Goal: Task Accomplishment & Management: Manage account settings

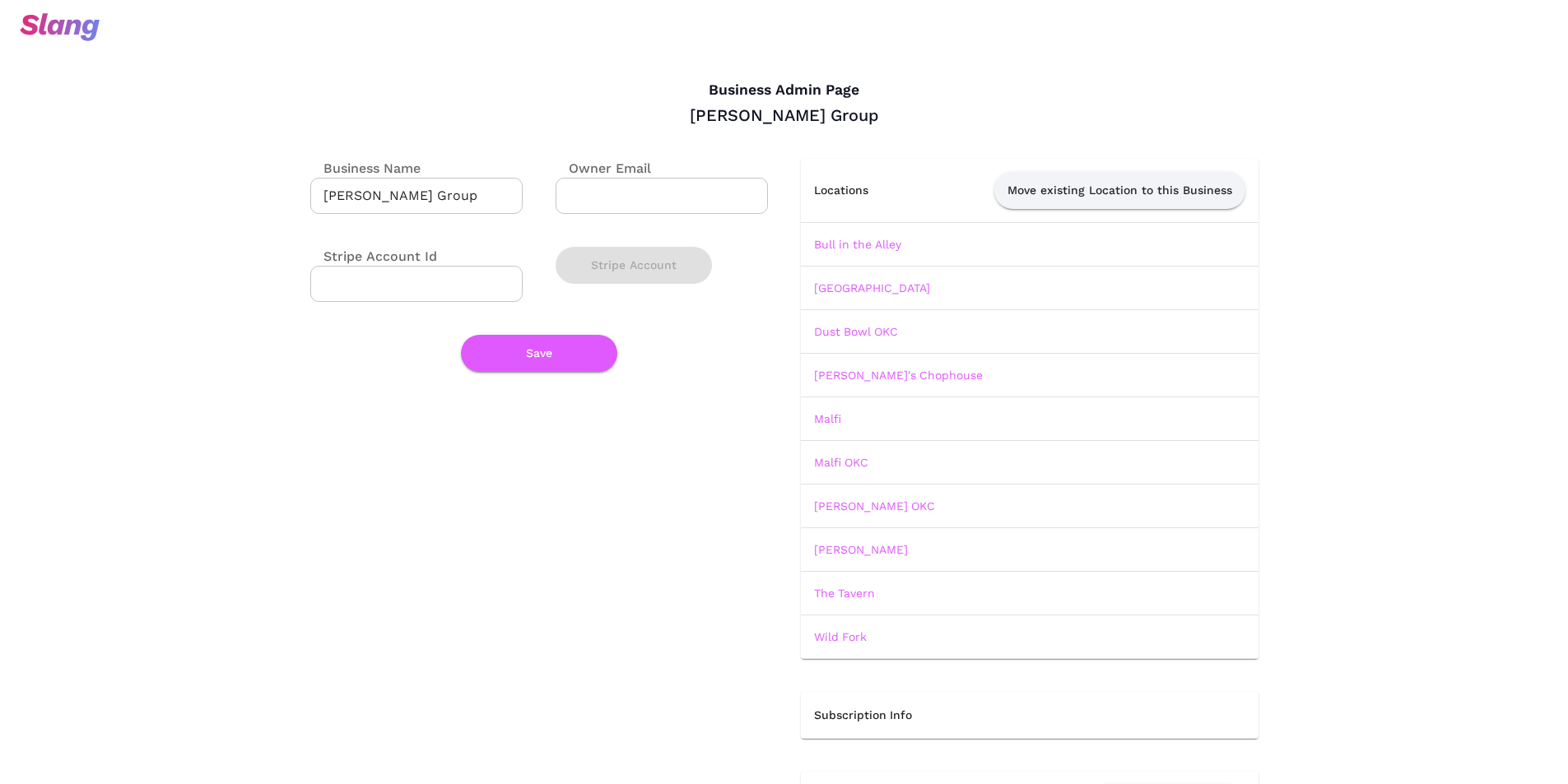
click at [74, 35] on img at bounding box center [59, 27] width 80 height 28
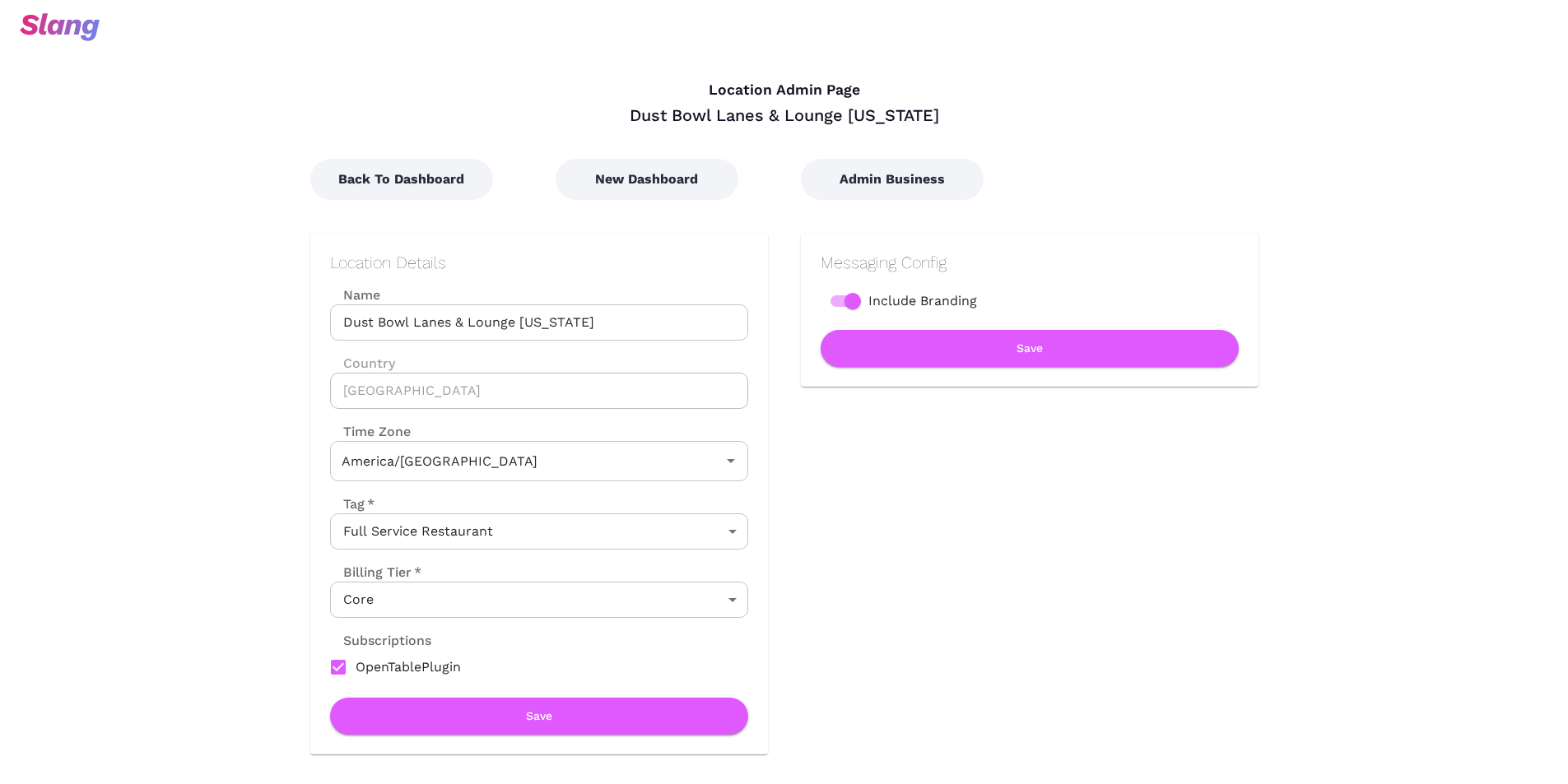
type input "Central Time"
click at [406, 175] on button "Back To Dashboard" at bounding box center [402, 180] width 183 height 41
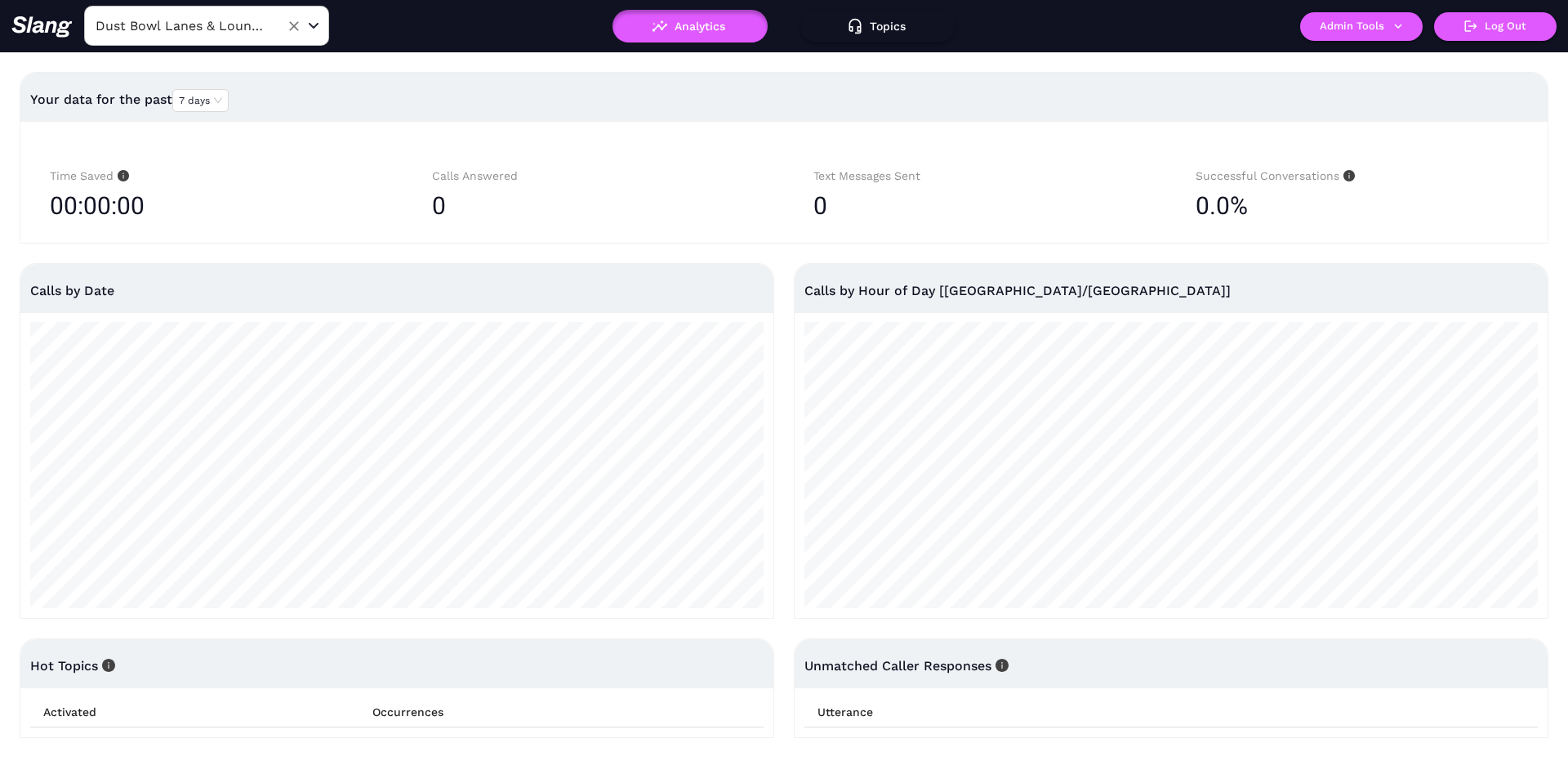
click at [219, 23] on input "Dust Bowl Lanes & Lounge Oklahoma" at bounding box center [181, 25] width 180 height 25
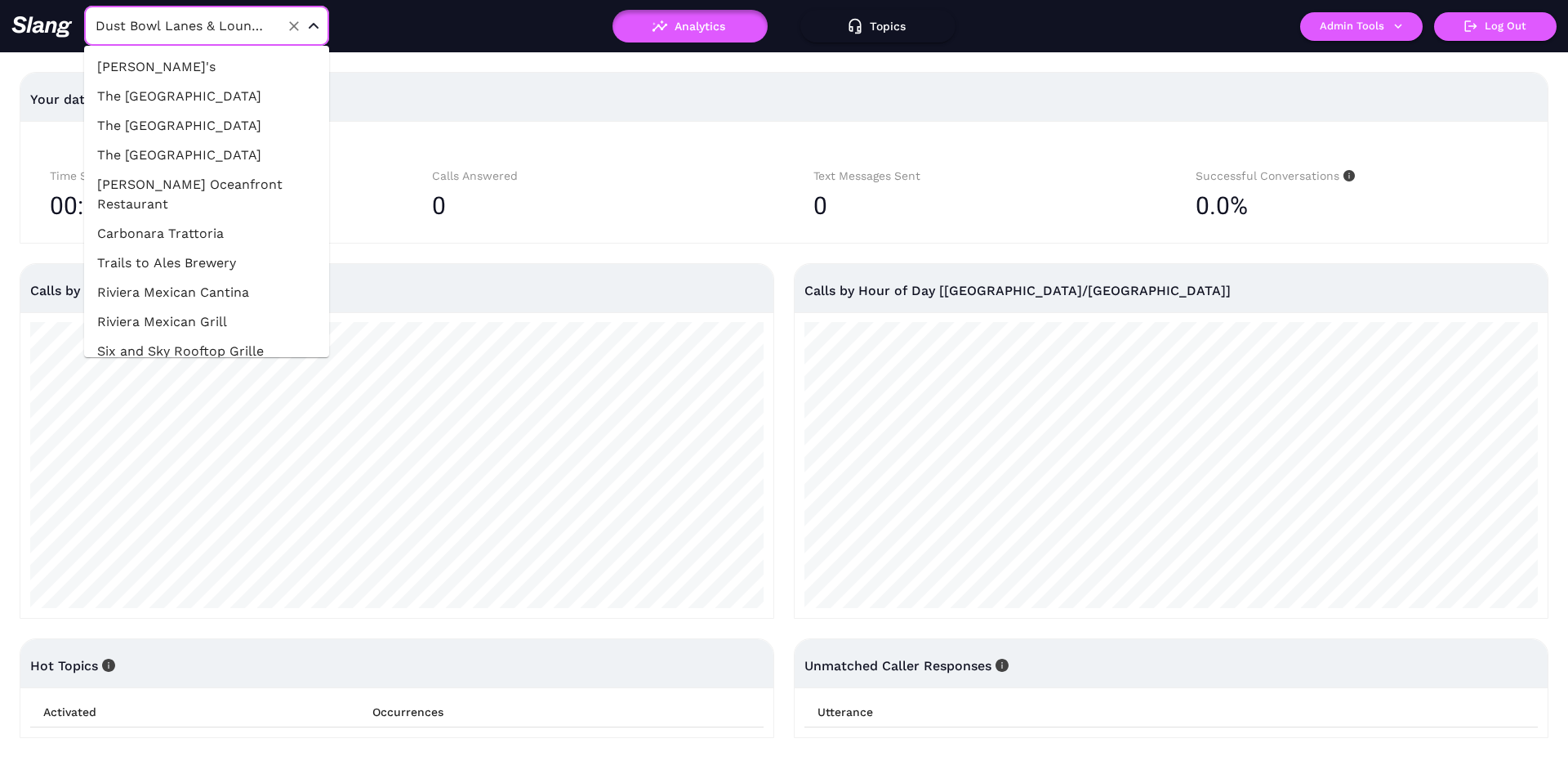
click at [219, 15] on input "Dust Bowl Lanes & Lounge Oklahoma" at bounding box center [181, 25] width 180 height 25
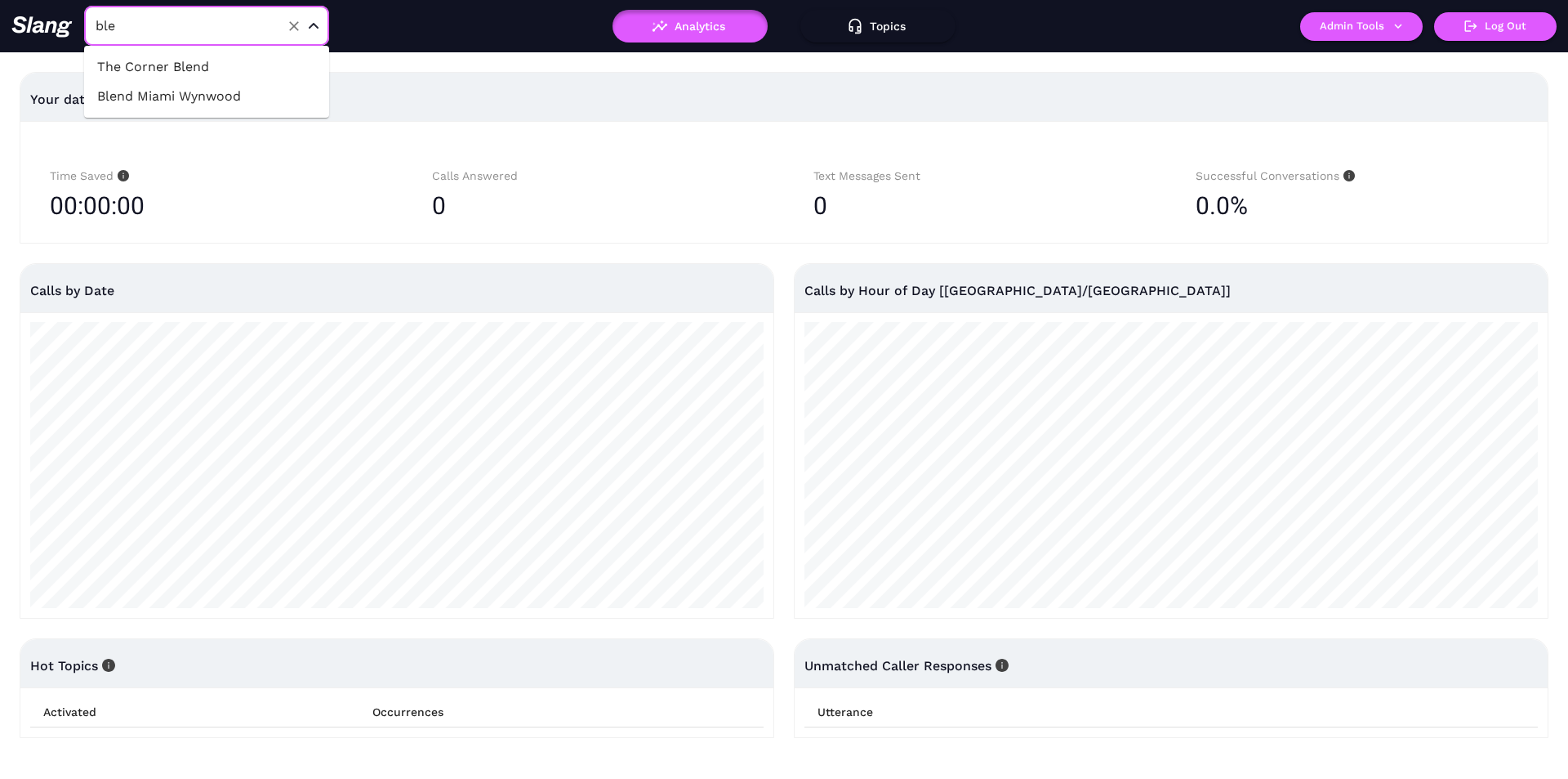
type input "blen"
click at [204, 105] on li "Blend Miami Wynwood" at bounding box center [206, 97] width 245 height 29
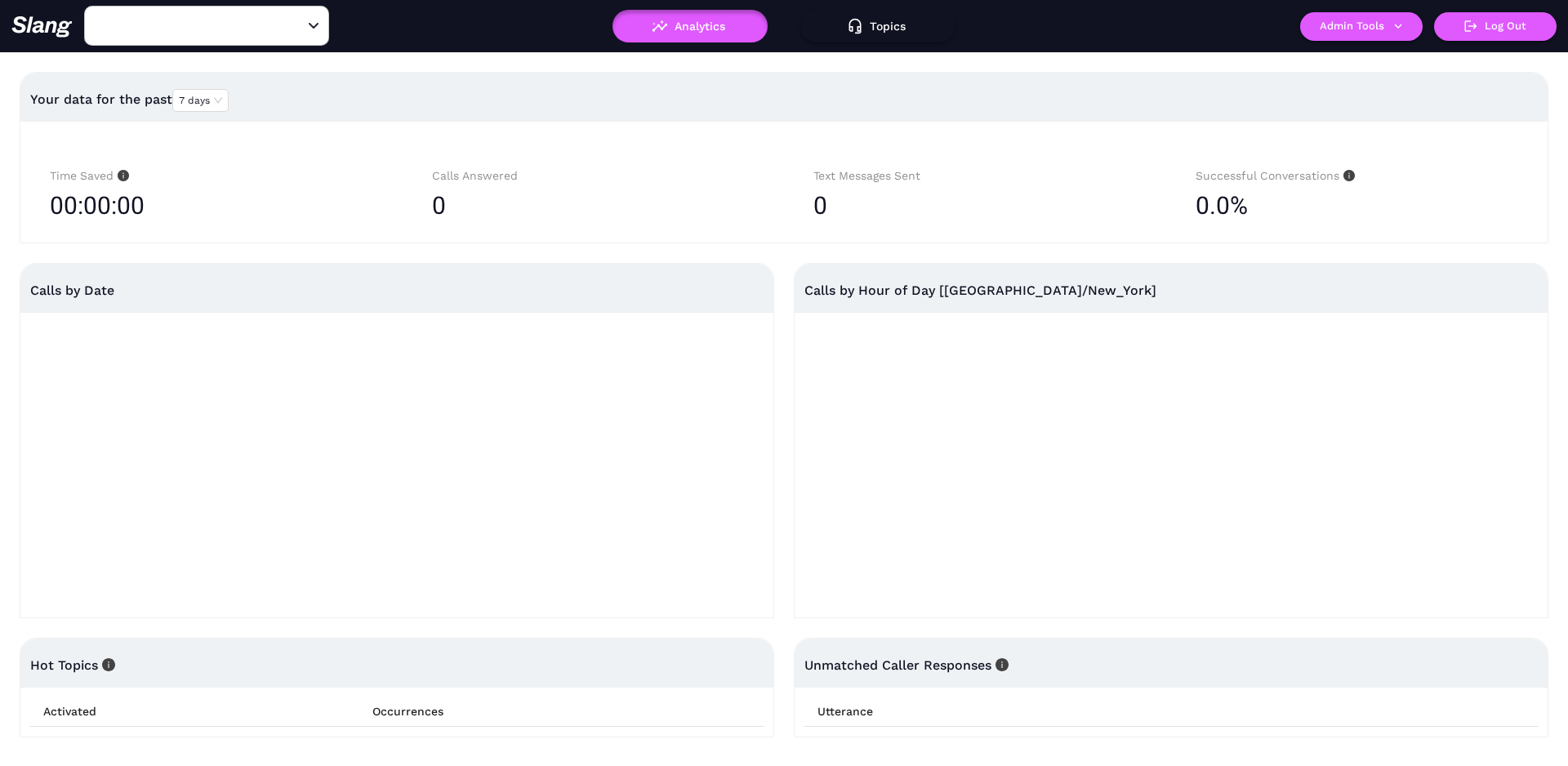
type input "Blend Miami Wynwood"
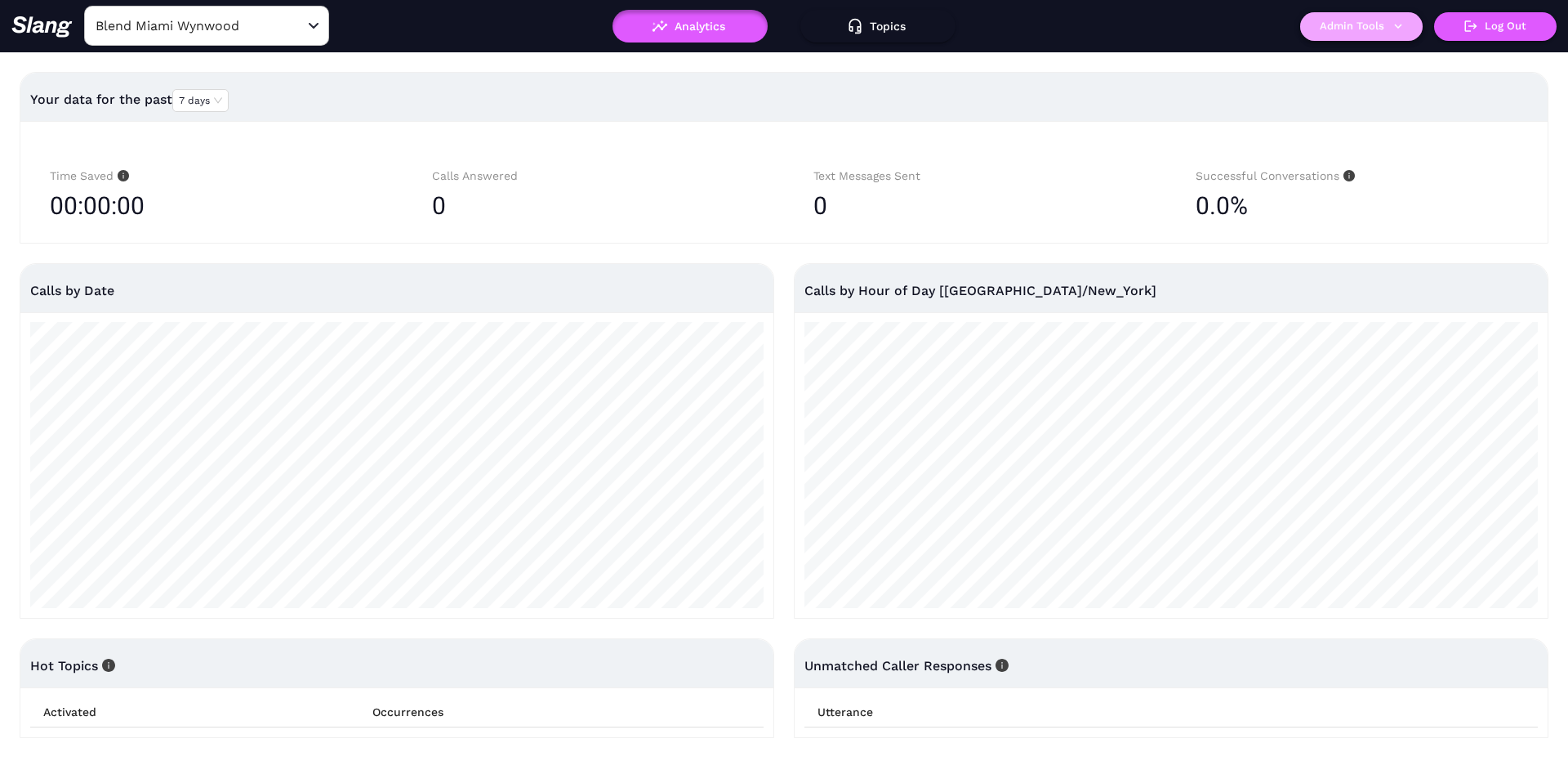
click at [1347, 20] on button "Admin Tools" at bounding box center [1362, 26] width 123 height 28
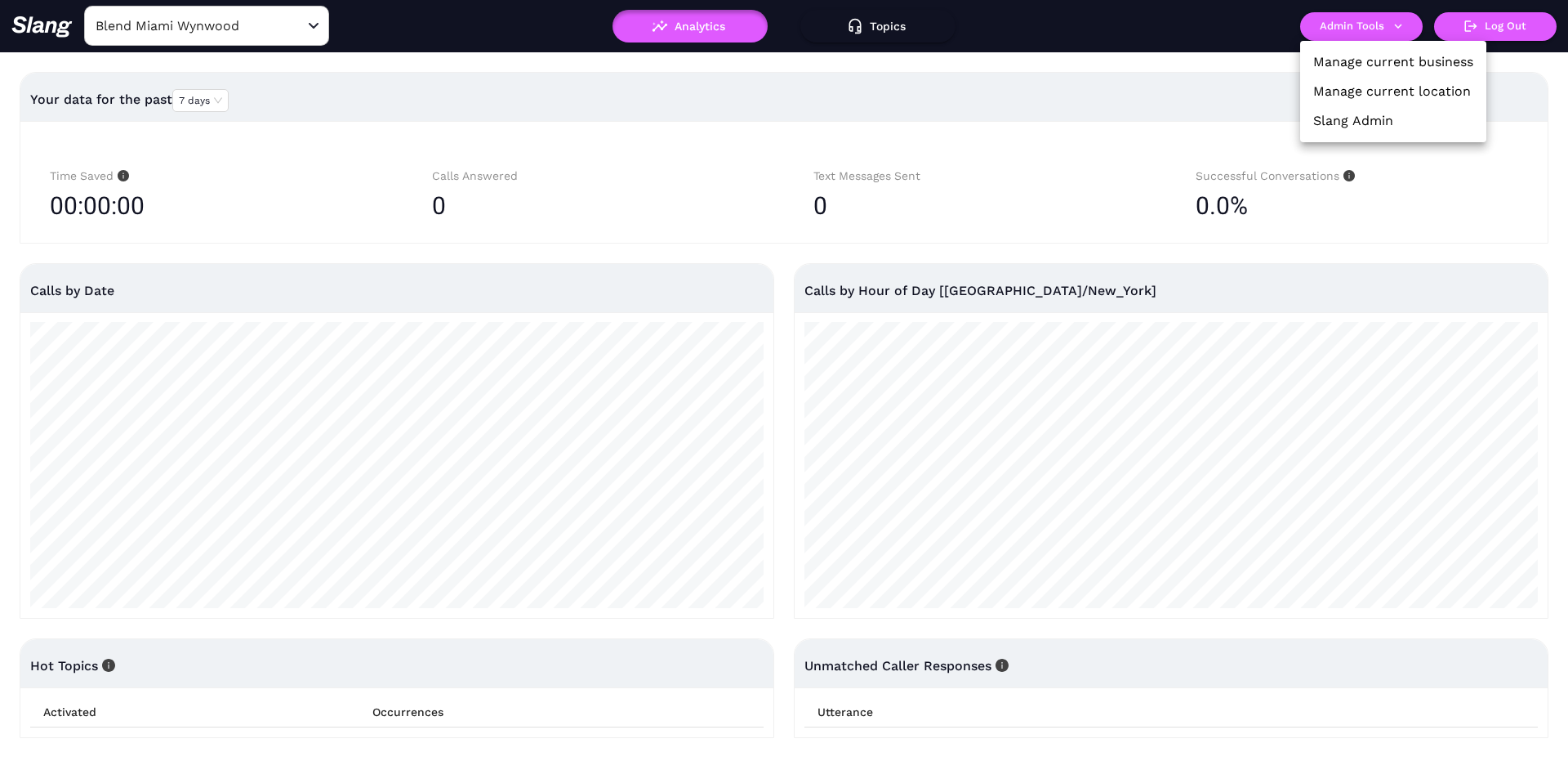
click at [1311, 91] on li "Manage current location" at bounding box center [1393, 92] width 186 height 29
click at [1385, 91] on link "Manage current location" at bounding box center [1392, 92] width 158 height 20
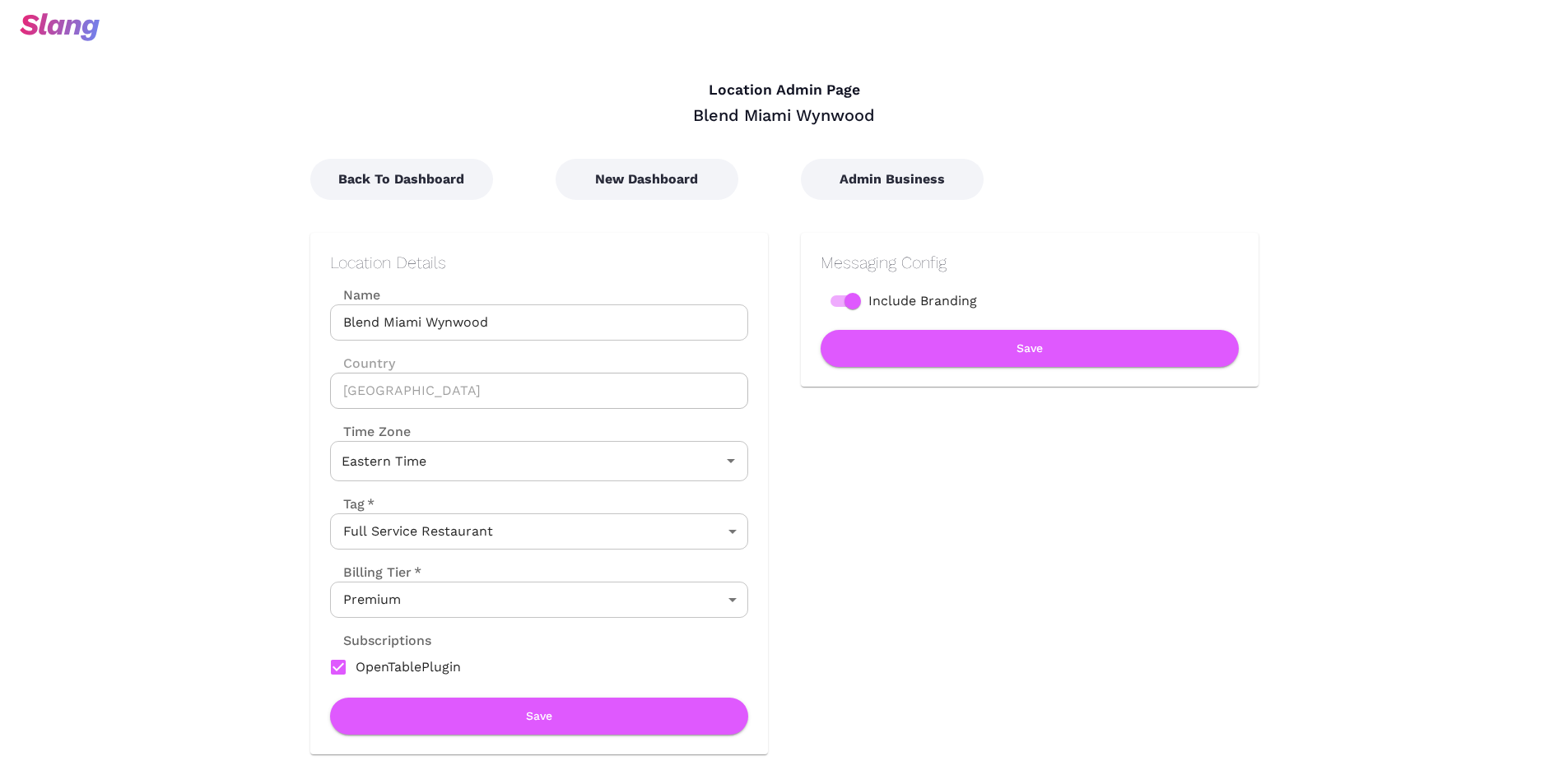
type input "Eastern Time"
click at [450, 598] on body "Location Admin Page Blend Miami Wynwood Back To Dashboard New Dashboard Admin B…" at bounding box center [789, 392] width 1580 height 784
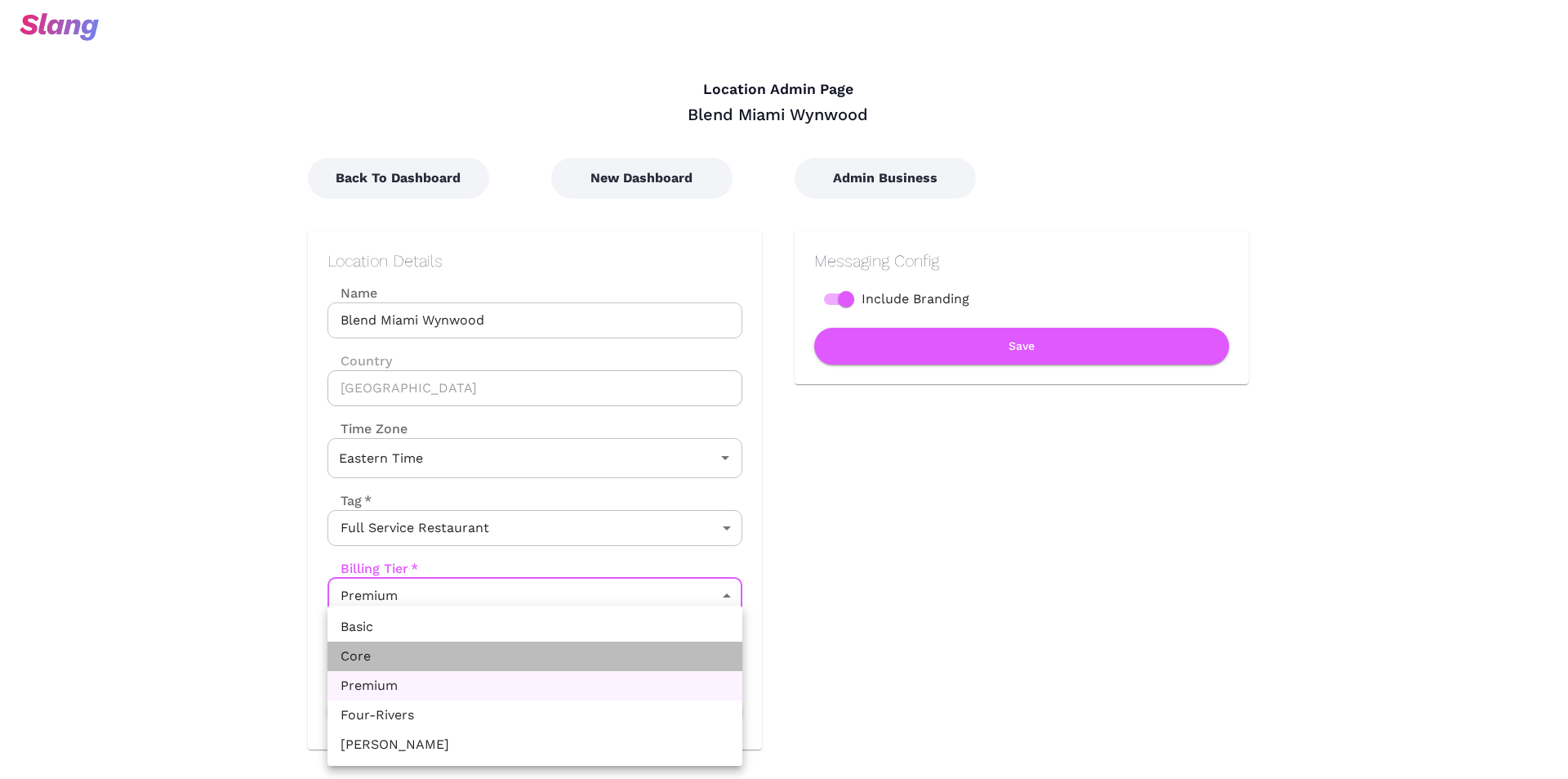
click at [414, 651] on li "Core" at bounding box center [535, 656] width 415 height 29
type input "Core"
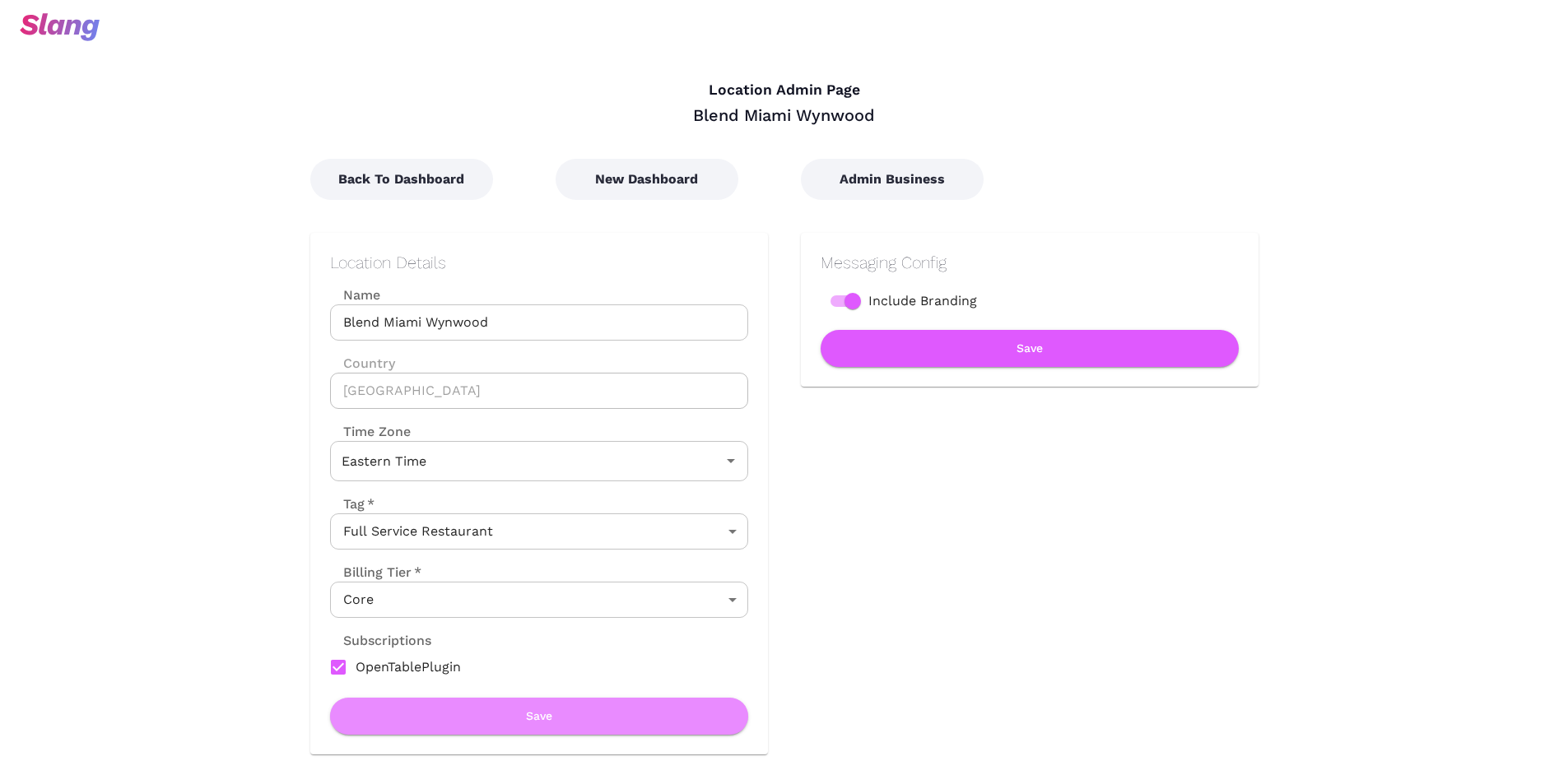
click at [534, 712] on button "Save" at bounding box center [539, 716] width 418 height 37
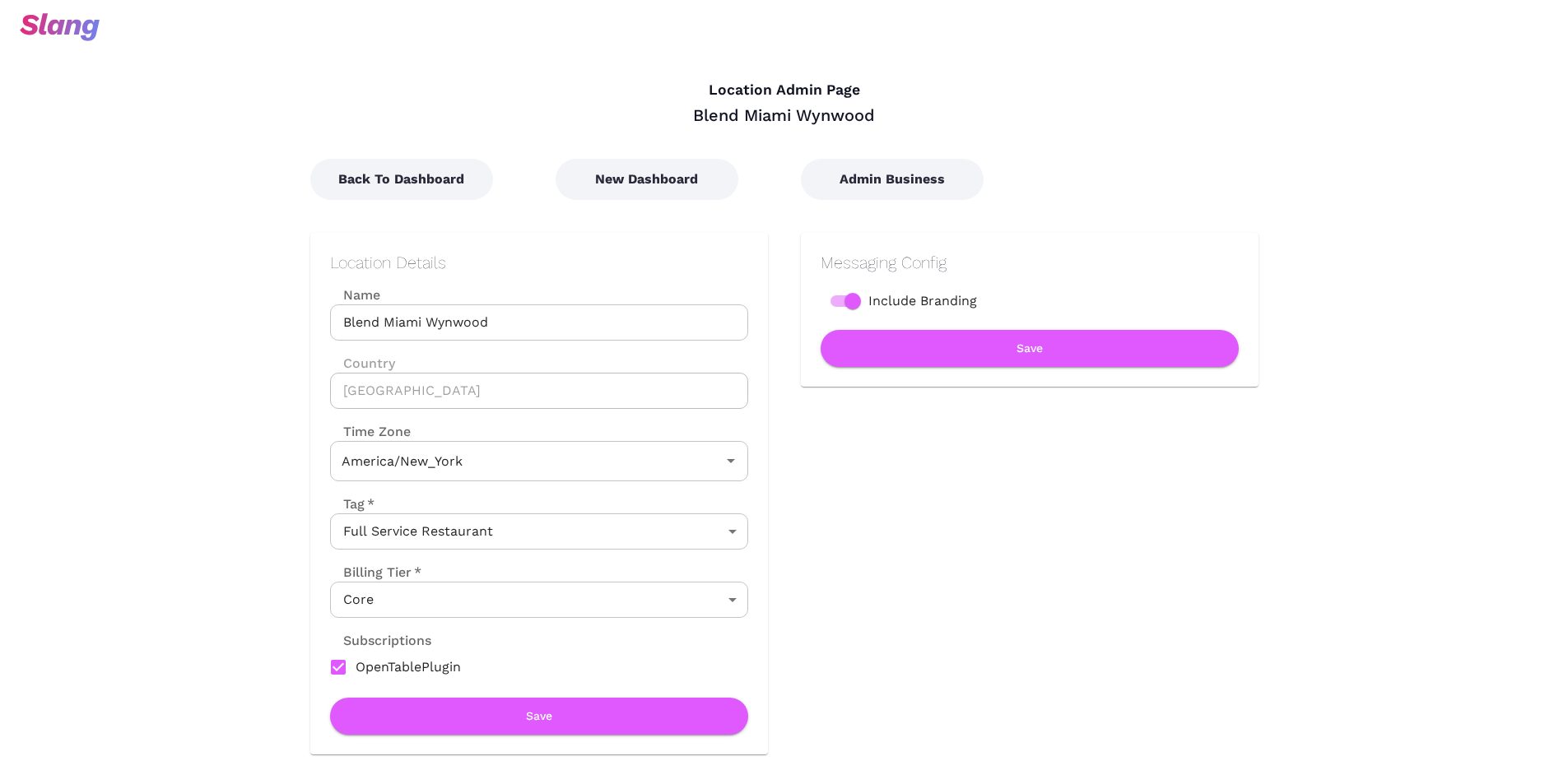
type input "Eastern Time"
